Goal: Find contact information: Find contact information

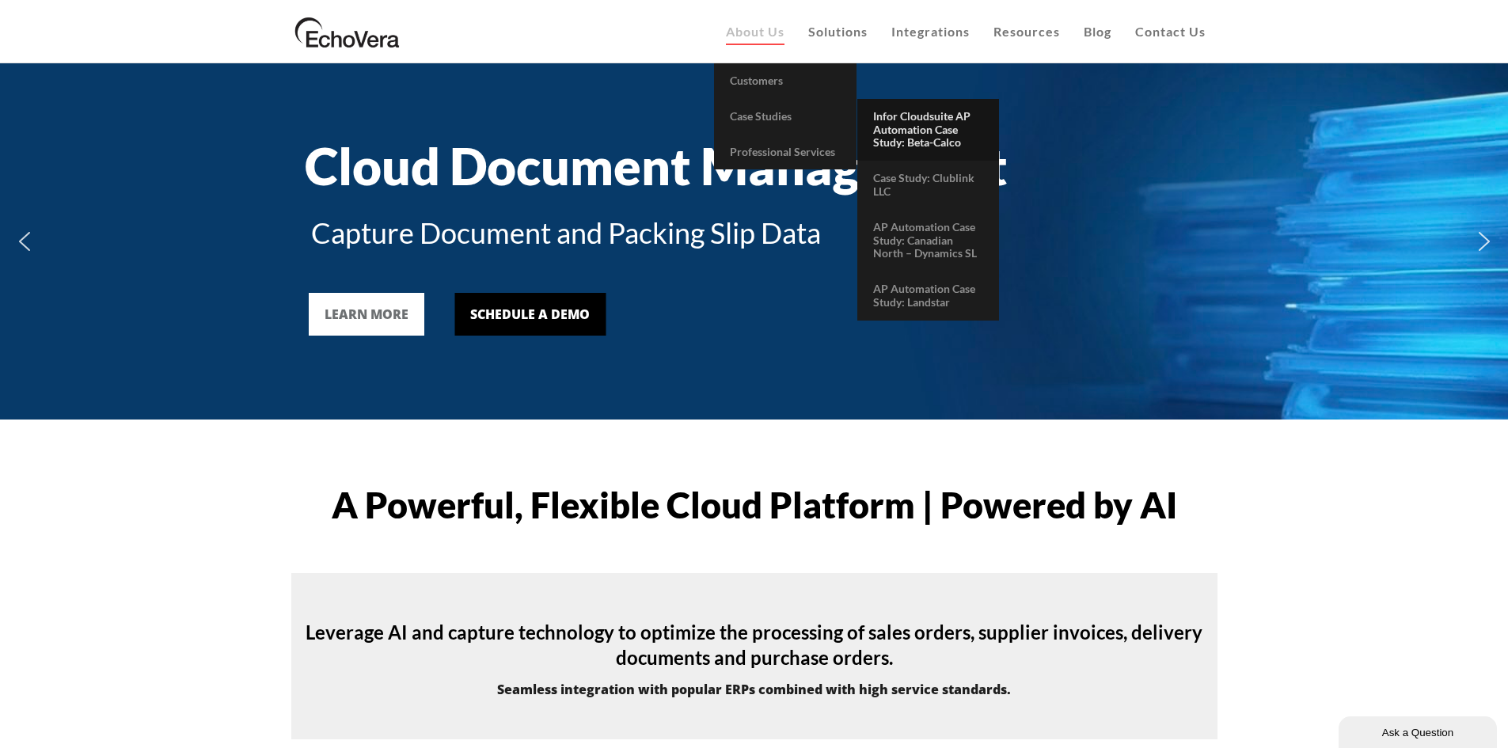
click at [957, 132] on link "Infor Cloudsuite AP Automation Case Study: Beta-Calco" at bounding box center [928, 130] width 142 height 62
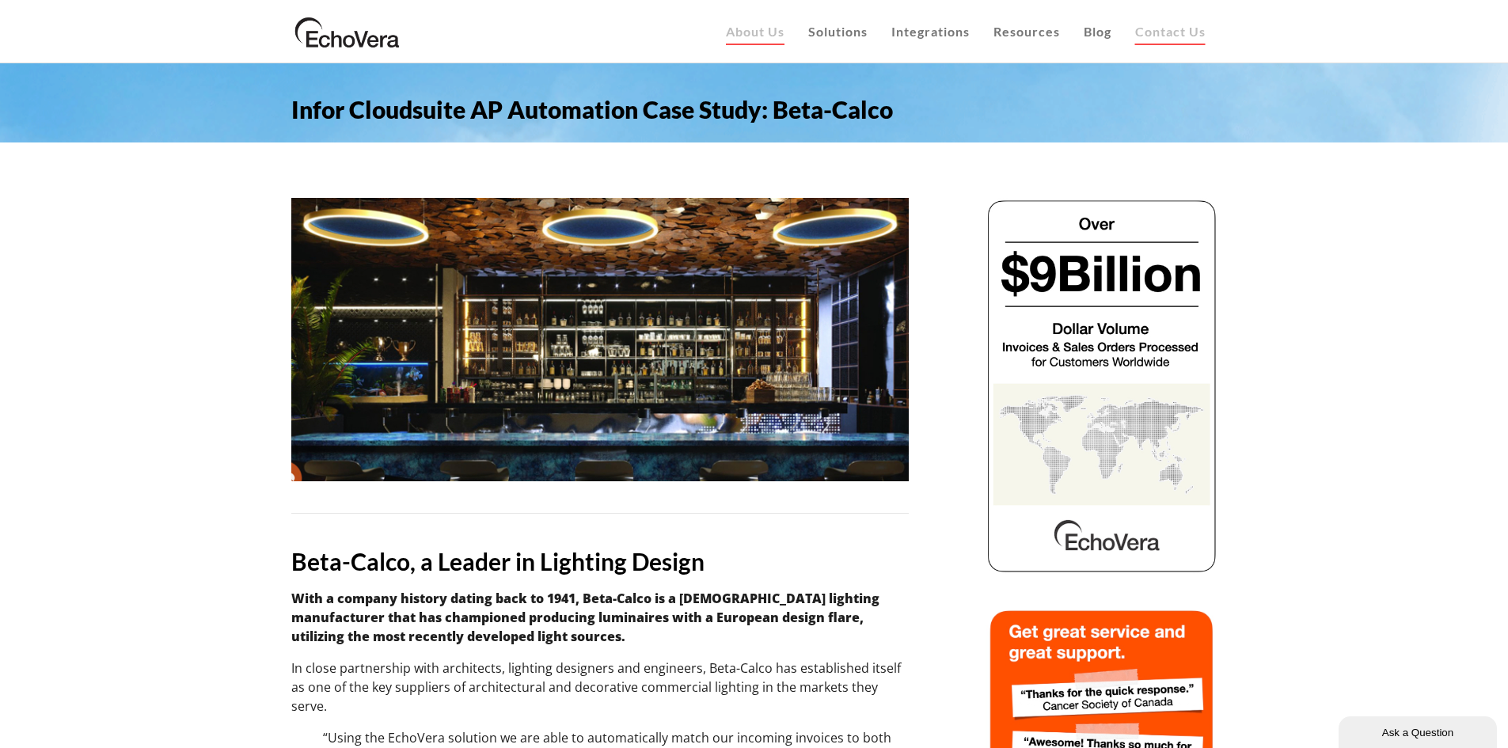
click at [1158, 30] on span "Contact Us" at bounding box center [1170, 31] width 70 height 15
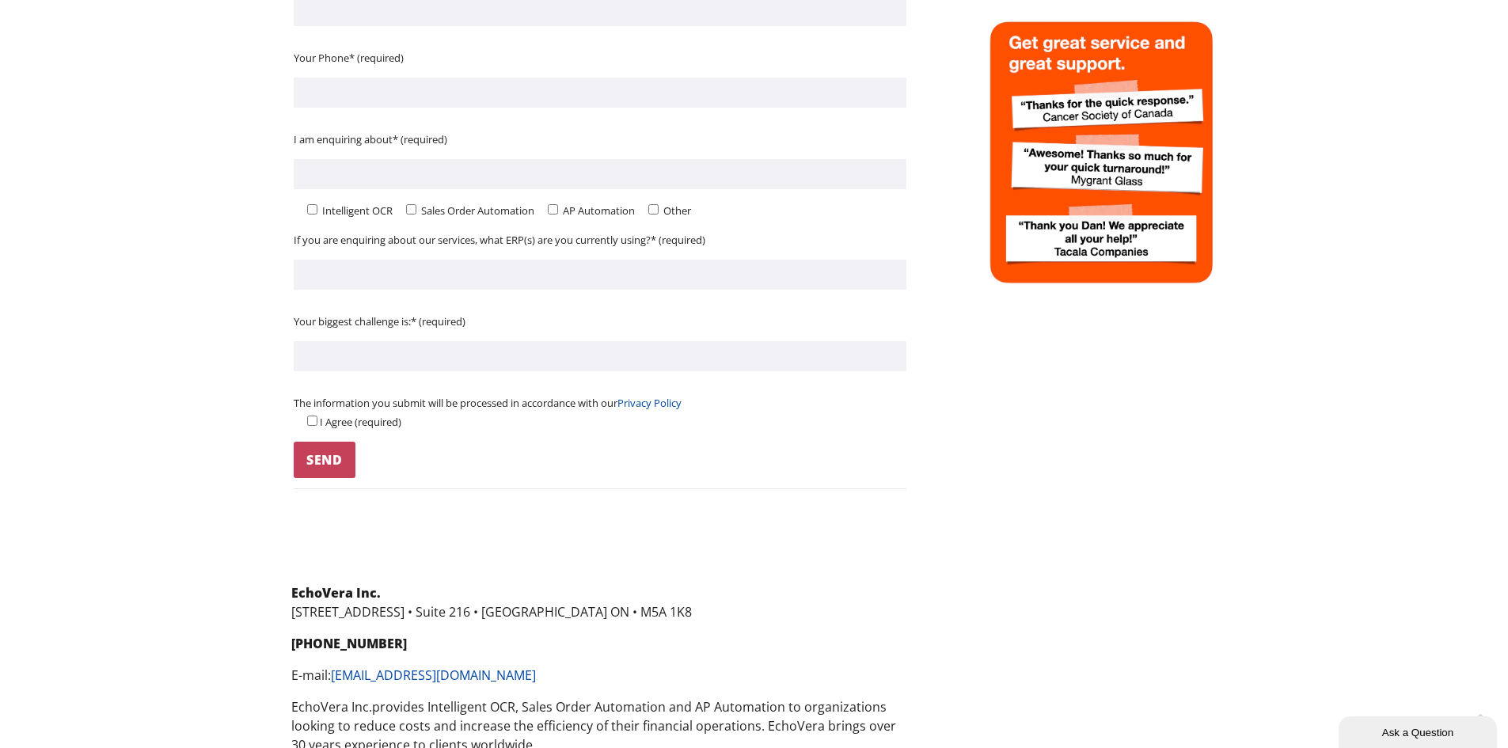
scroll to position [590, 0]
click at [629, 270] on input "Contact form" at bounding box center [600, 274] width 613 height 30
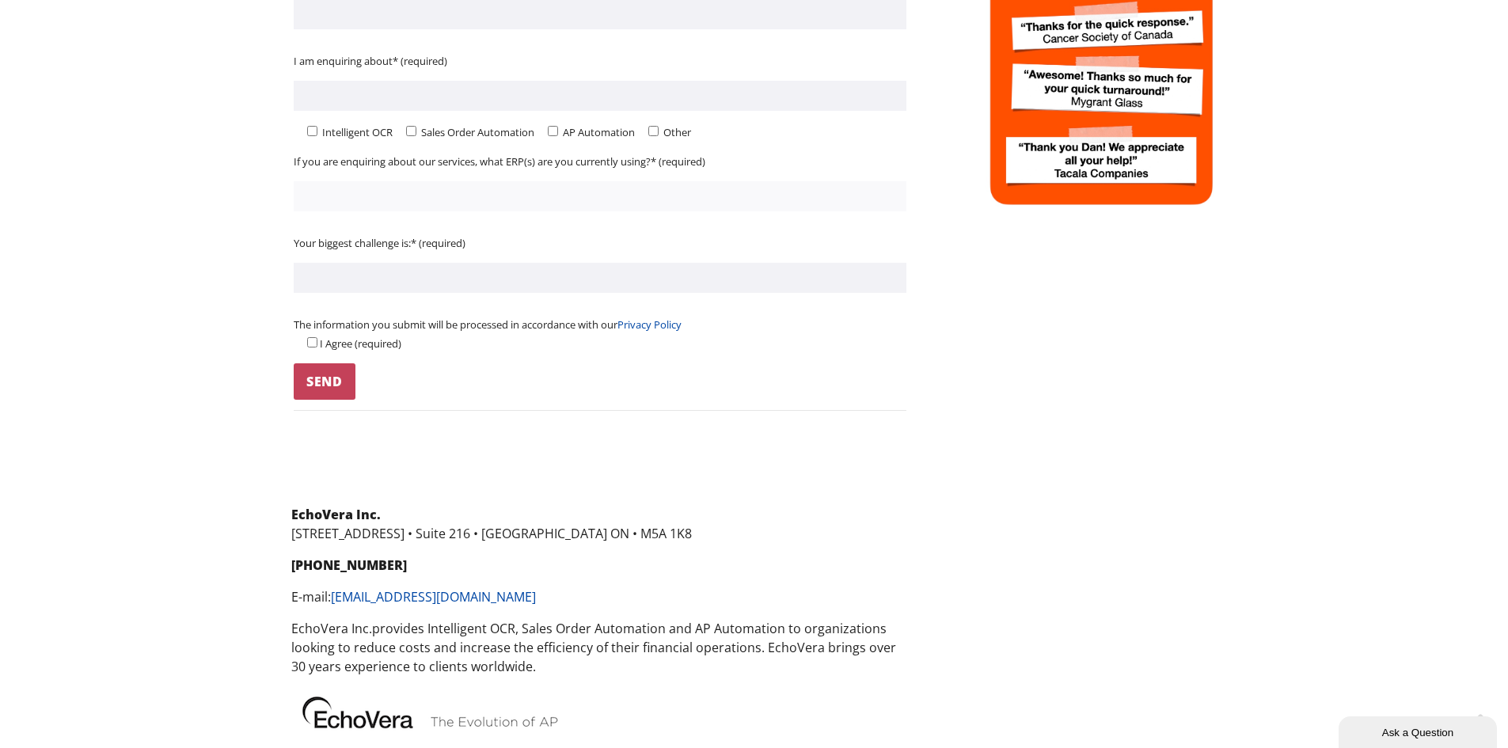
scroll to position [668, 0]
click at [608, 340] on p "The information you submit will be processed in accordance with our Privacy Pol…" at bounding box center [600, 333] width 613 height 38
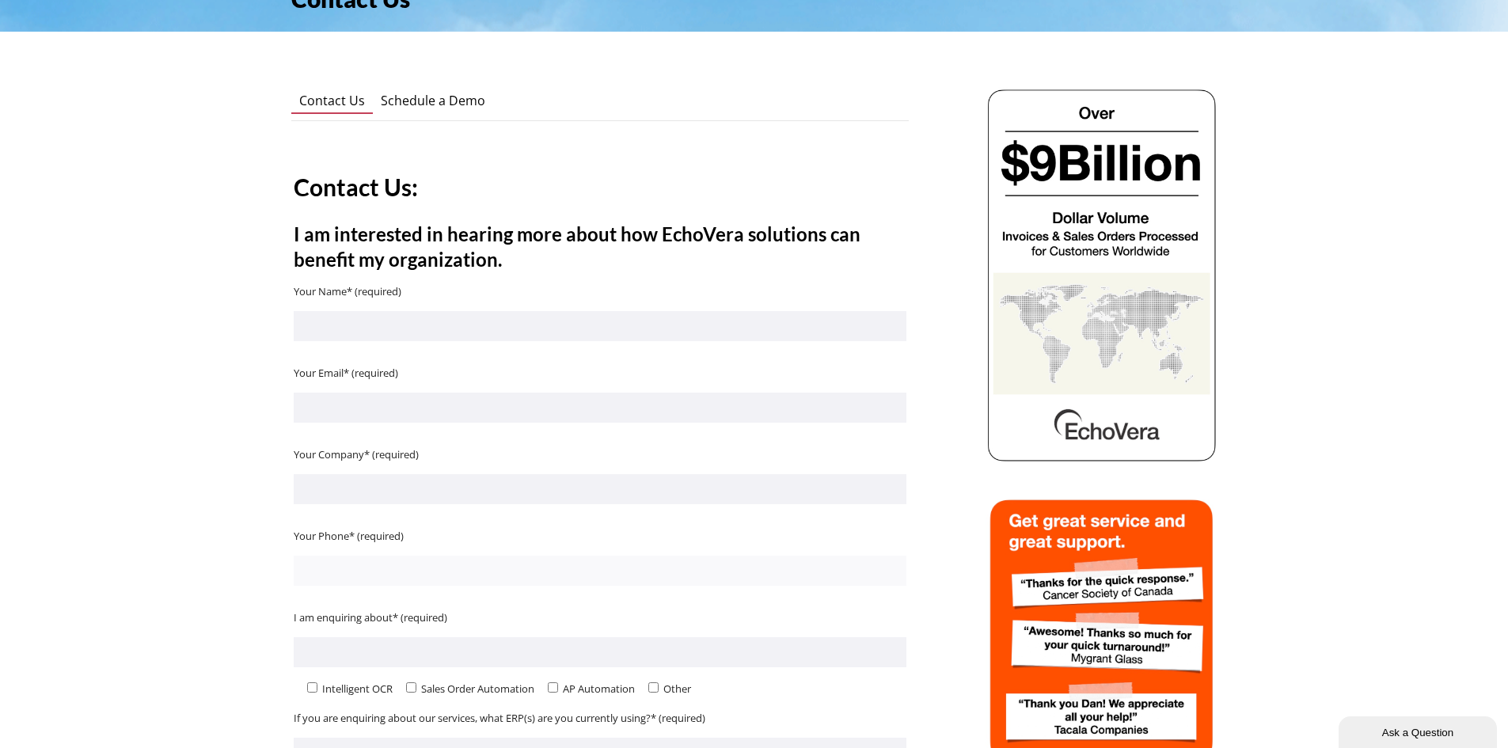
scroll to position [0, 0]
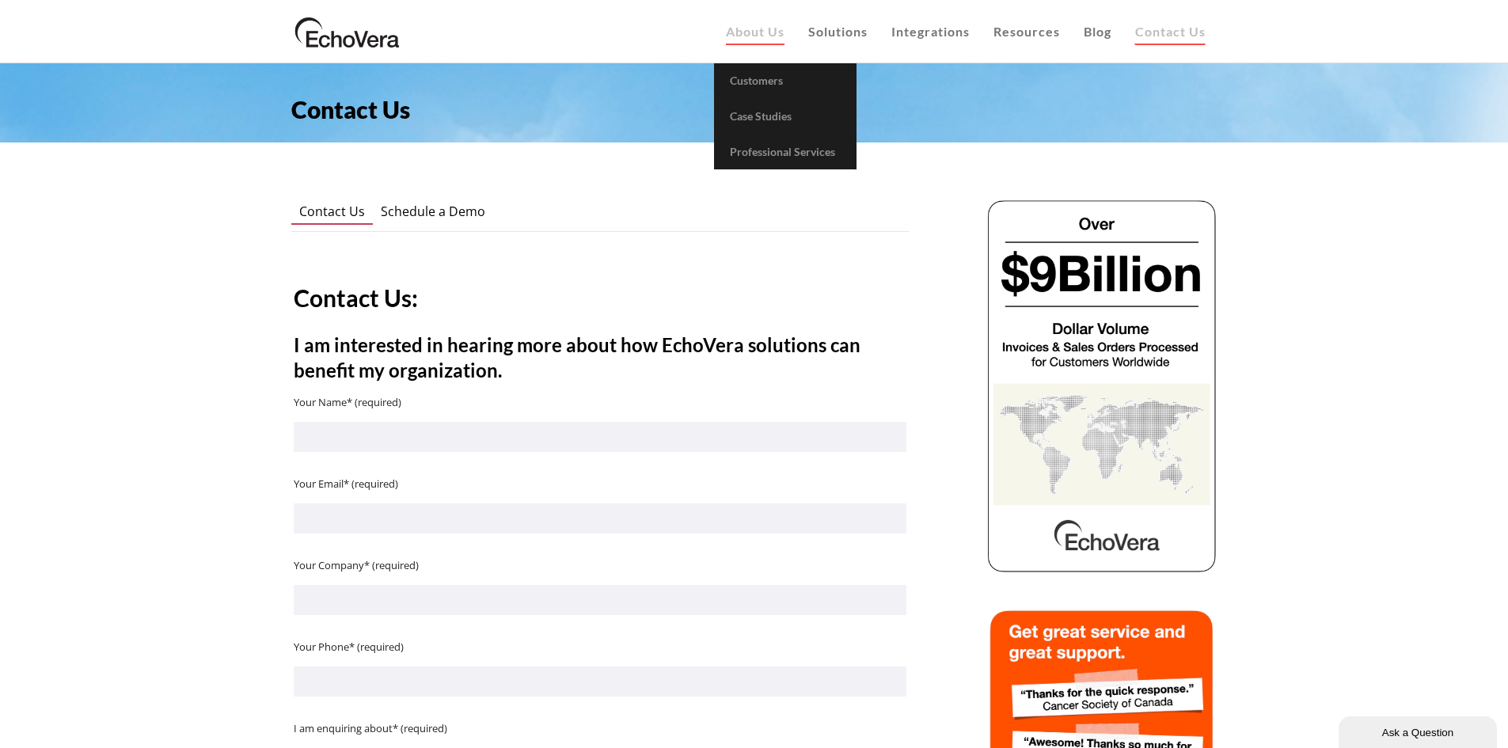
click at [750, 31] on span "About Us" at bounding box center [755, 31] width 59 height 15
